Goal: Ask a question

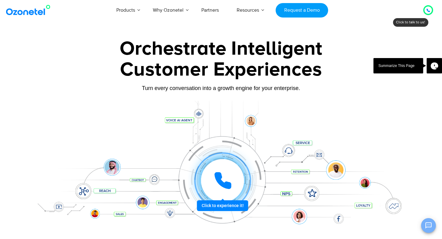
click at [427, 223] on icon "Open chat" at bounding box center [428, 225] width 7 height 7
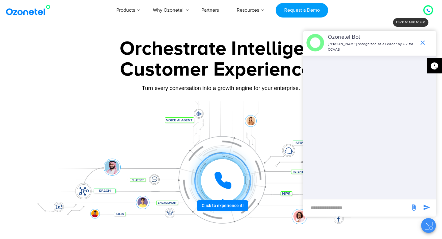
click at [383, 207] on input "new-msg-input" at bounding box center [356, 207] width 101 height 10
type input "**"
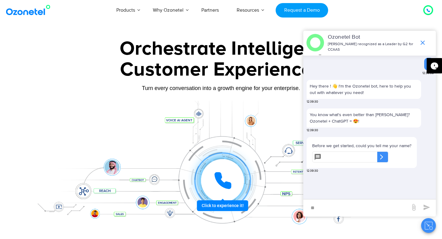
click at [366, 158] on input "text" at bounding box center [350, 156] width 53 height 11
click at [365, 158] on input "text" at bounding box center [350, 156] width 53 height 11
type input "****"
click at [388, 153] on div "​" at bounding box center [382, 156] width 11 height 11
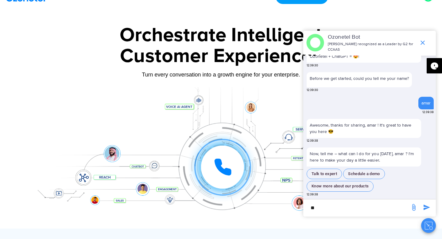
scroll to position [14, 0]
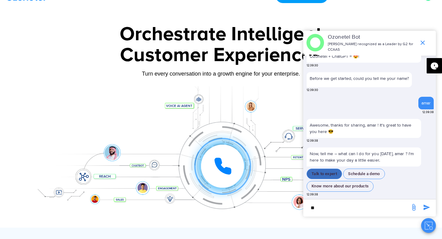
click at [325, 173] on button "Talk to expert" at bounding box center [324, 174] width 35 height 11
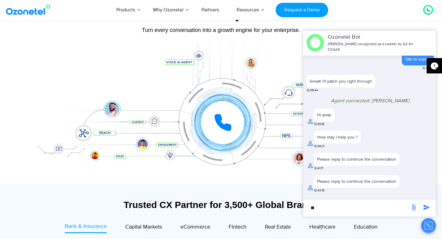
scroll to position [192, 0]
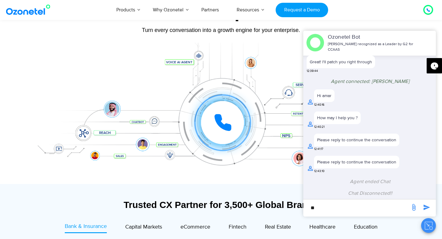
click at [376, 22] on div "Customer Experiences" at bounding box center [221, 11] width 384 height 29
click at [377, 30] on div "Turn every conversation into a growth engine for your enterprise." at bounding box center [221, 30] width 384 height 7
click at [426, 37] on div "Ozonetel Bot Ozonetel recognized as a Leader by G2 for CCAAS" at bounding box center [369, 43] width 133 height 24
click at [429, 229] on icon "Close chat" at bounding box center [429, 226] width 8 height 8
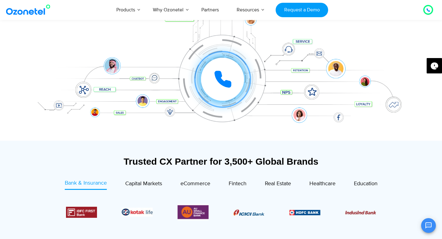
scroll to position [0, 0]
